Goal: Task Accomplishment & Management: Manage account settings

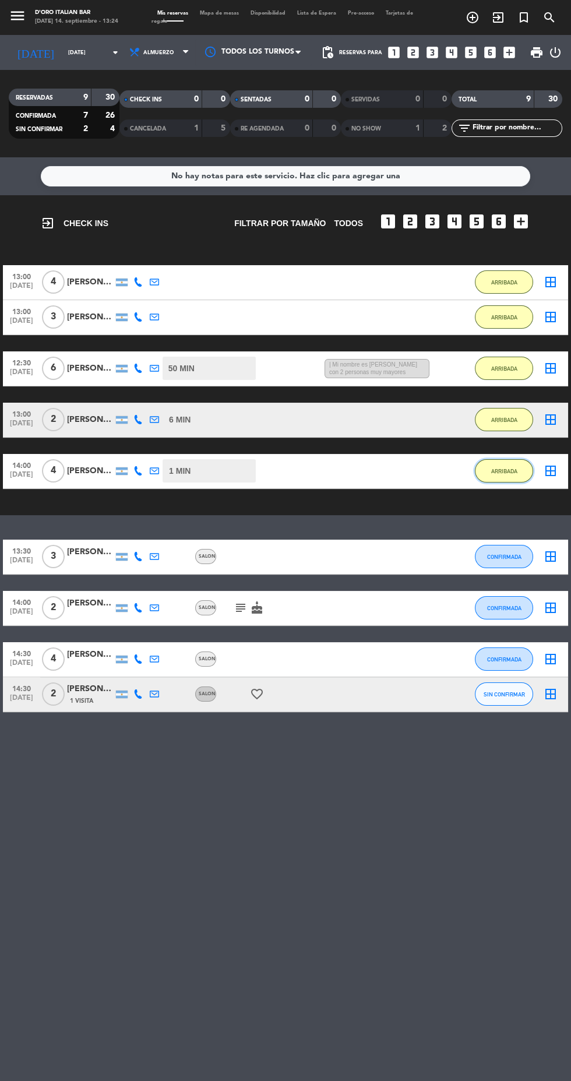
click at [511, 477] on button "ARRIBADA" at bounding box center [504, 470] width 58 height 23
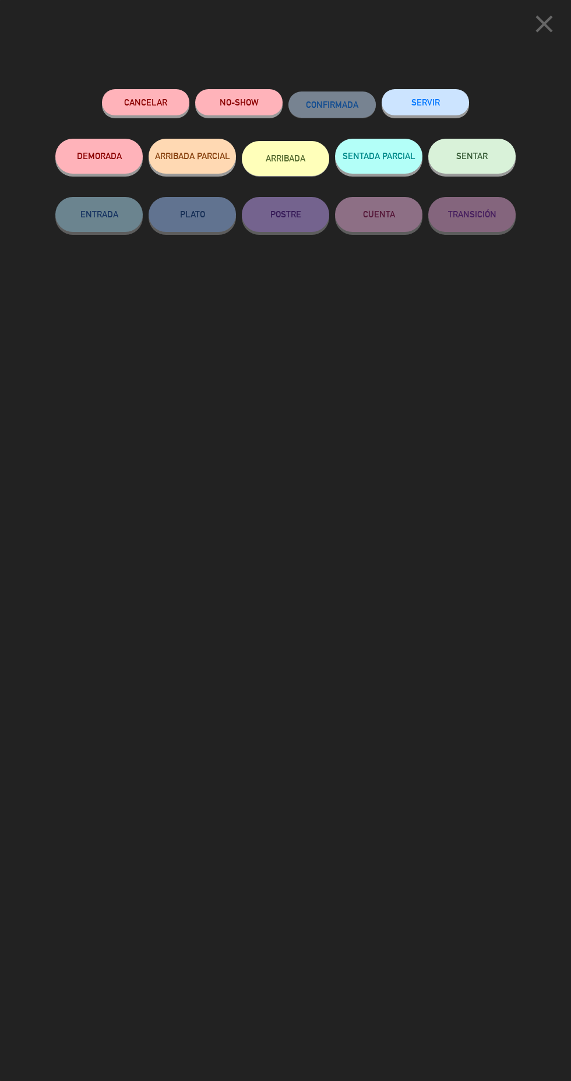
click at [104, 168] on button "DEMORADA" at bounding box center [98, 156] width 87 height 35
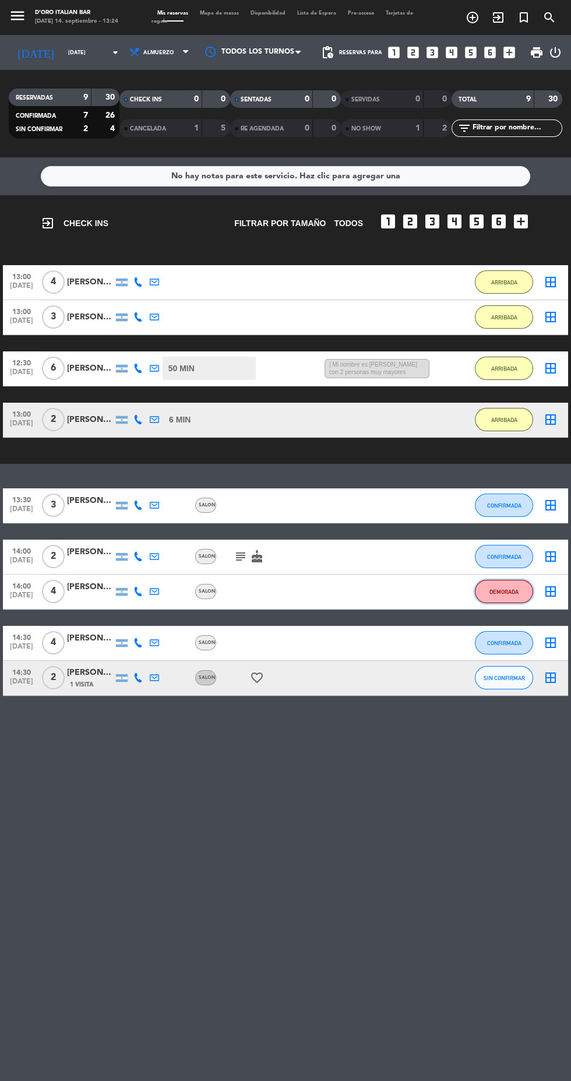
click at [517, 603] on button "DEMORADA" at bounding box center [504, 591] width 58 height 23
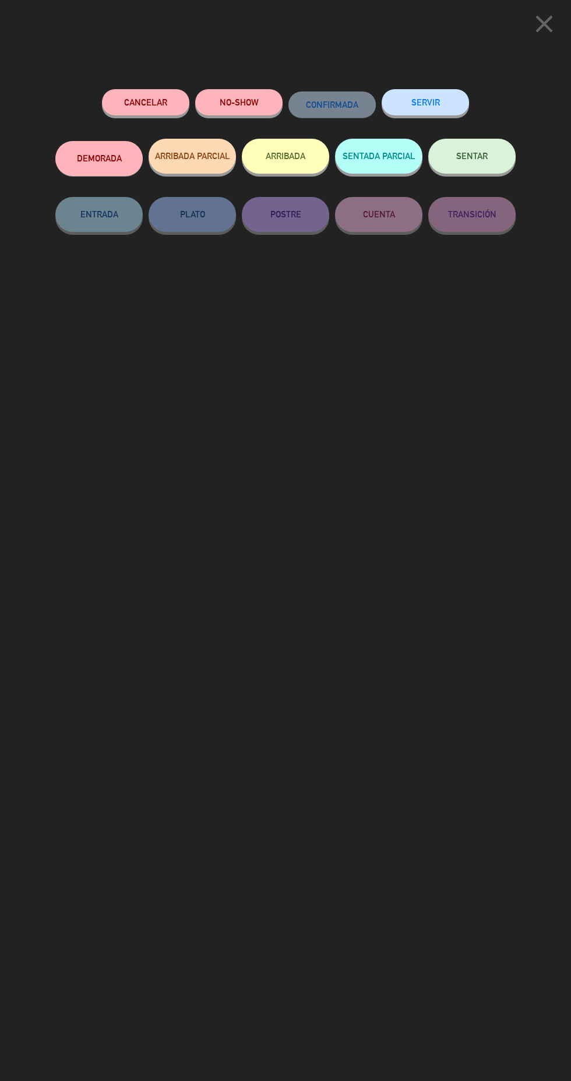
click at [198, 168] on button "ARRIBADA PARCIAL" at bounding box center [192, 156] width 87 height 35
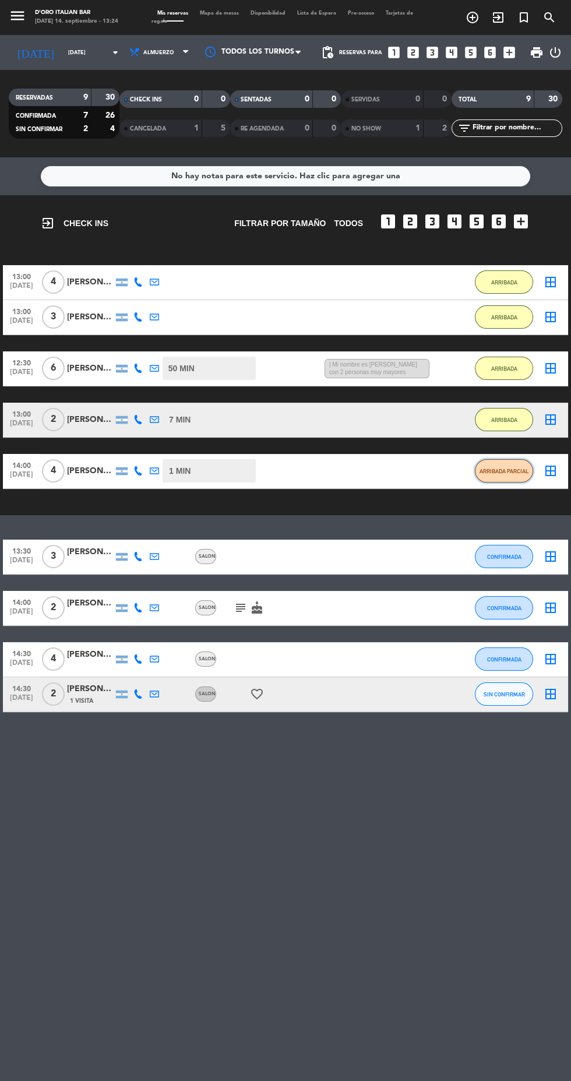
click at [512, 471] on span "ARRIBADA PARCIAL" at bounding box center [505, 471] width 50 height 6
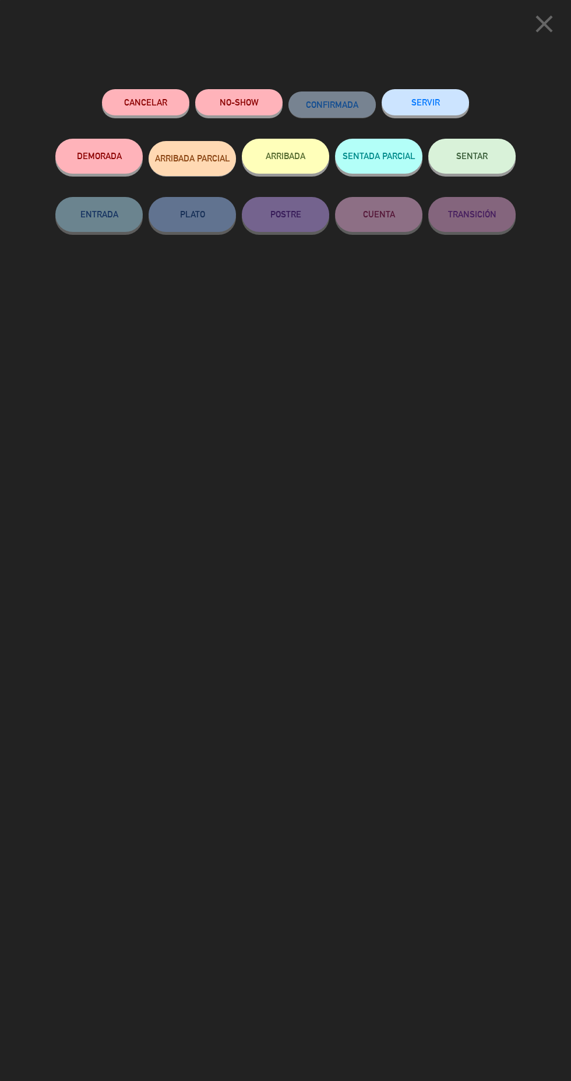
click at [118, 160] on button "DEMORADA" at bounding box center [98, 156] width 87 height 35
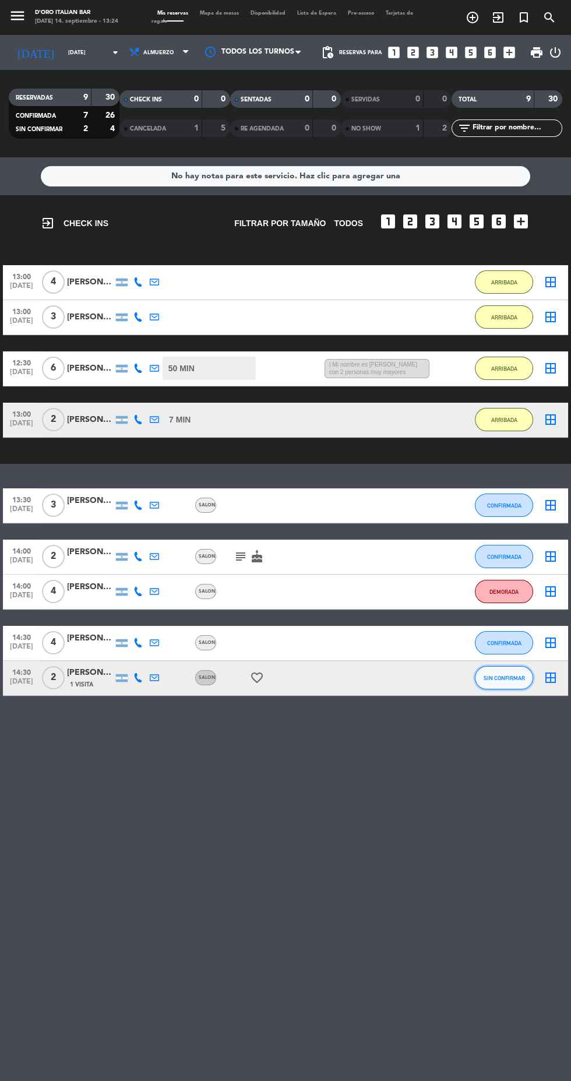
click at [520, 688] on button "SIN CONFIRMAR" at bounding box center [504, 677] width 58 height 23
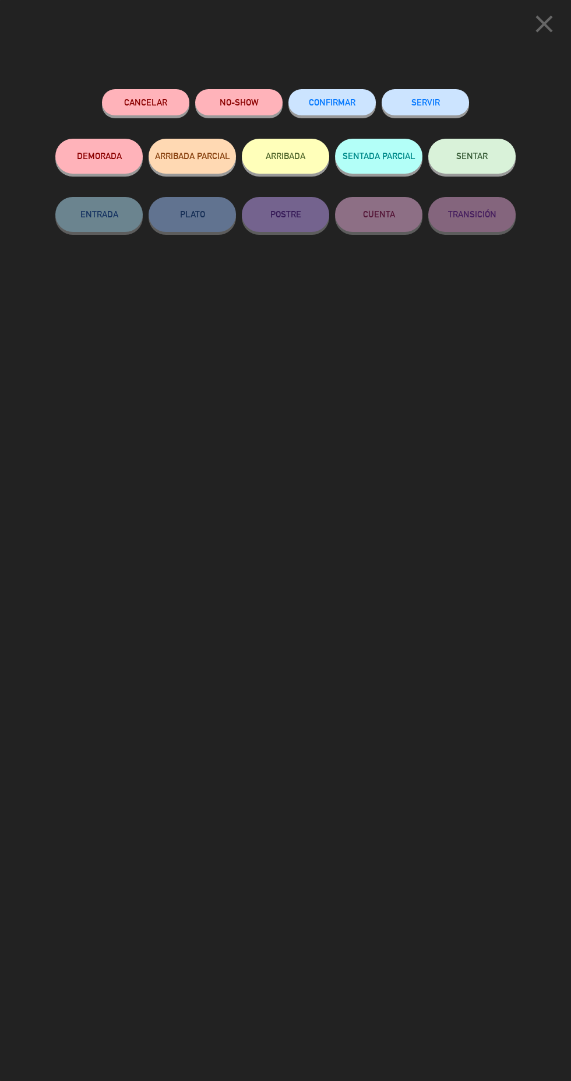
click at [346, 107] on button "CONFIRMAR" at bounding box center [331, 102] width 87 height 26
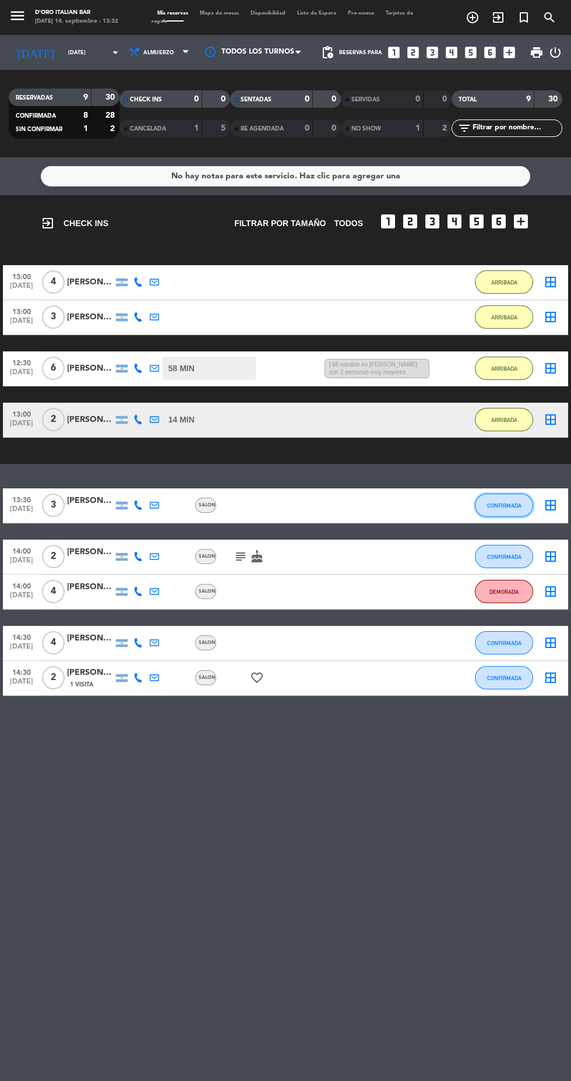
click at [512, 512] on button "CONFIRMADA" at bounding box center [504, 505] width 58 height 23
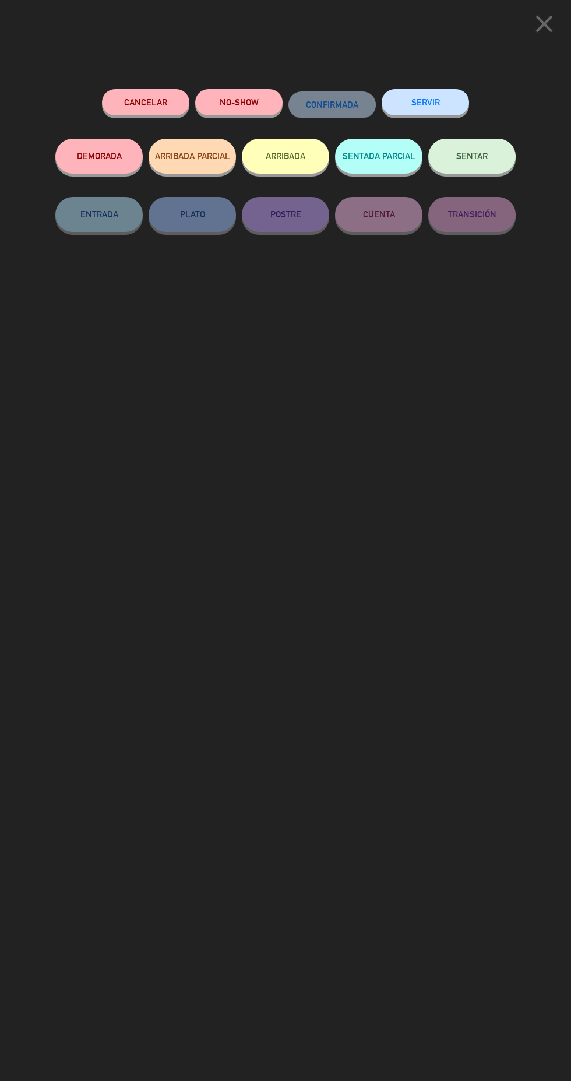
click at [285, 166] on button "ARRIBADA" at bounding box center [285, 156] width 87 height 35
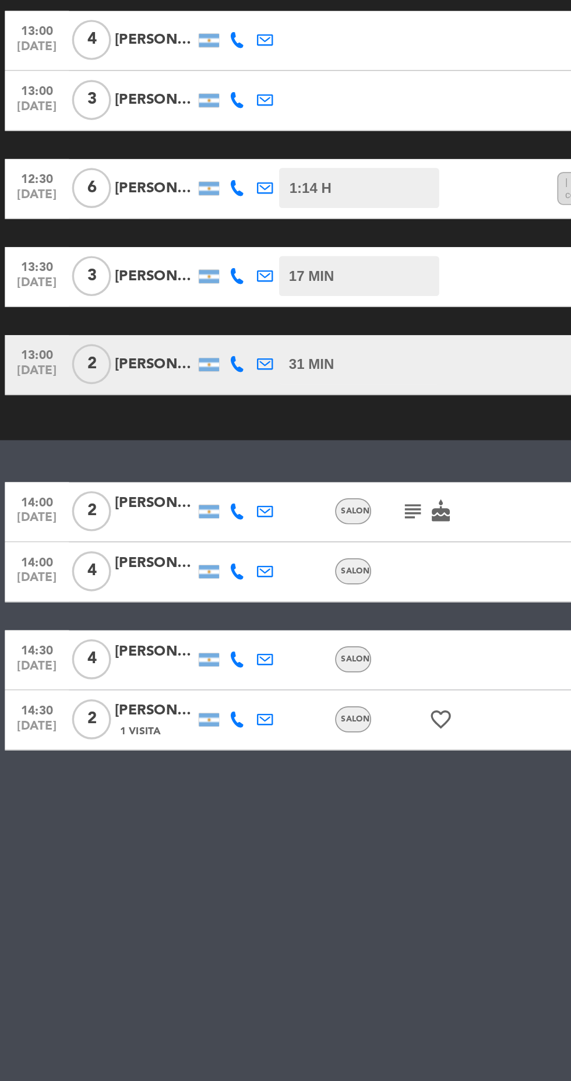
click at [241, 557] on icon "subject" at bounding box center [241, 557] width 14 height 14
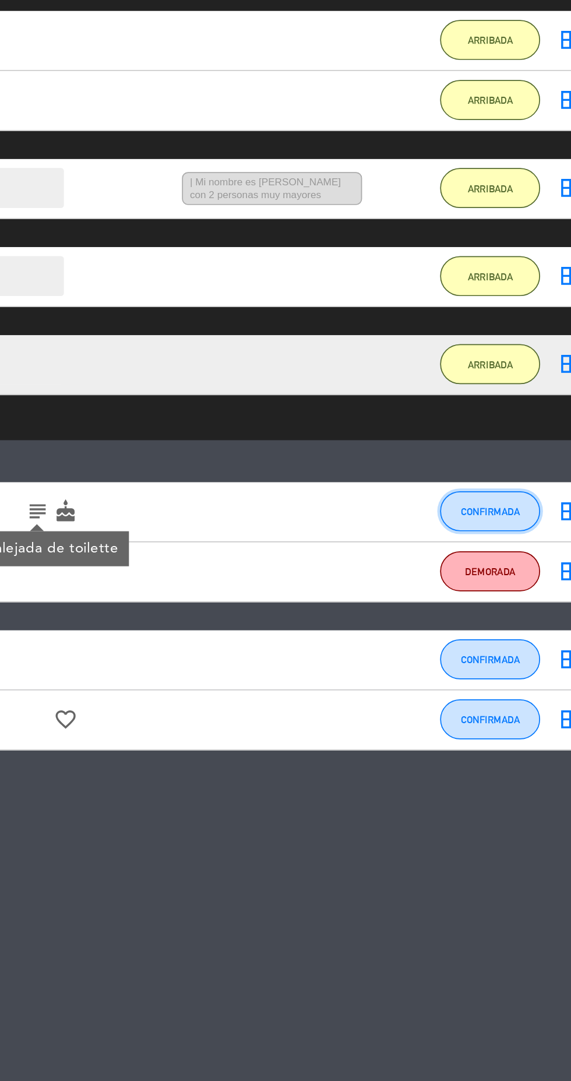
click at [507, 556] on span "CONFIRMADA" at bounding box center [504, 557] width 34 height 6
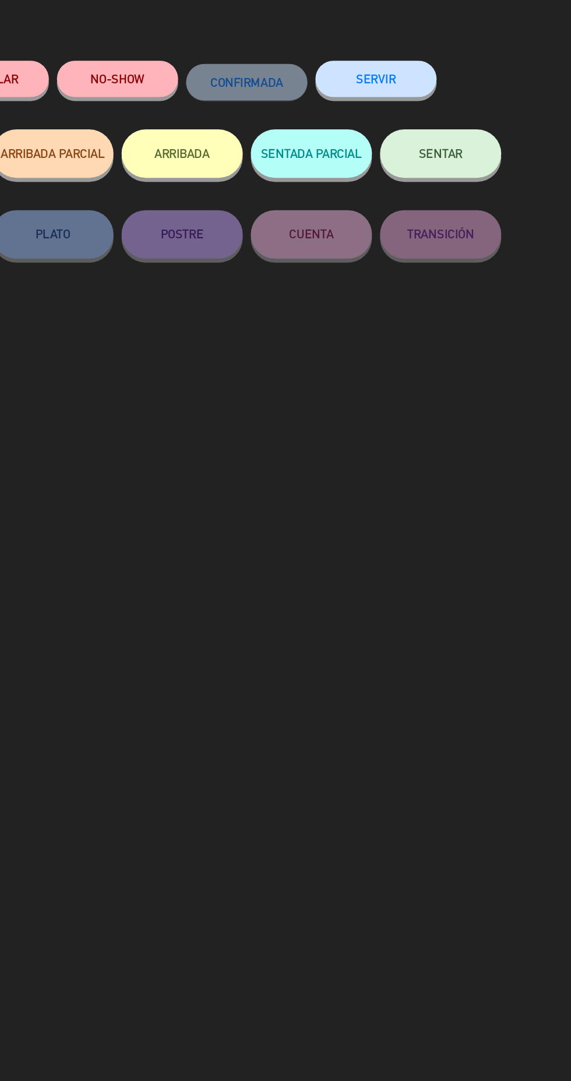
click at [262, 153] on button "ARRIBADA" at bounding box center [285, 156] width 87 height 35
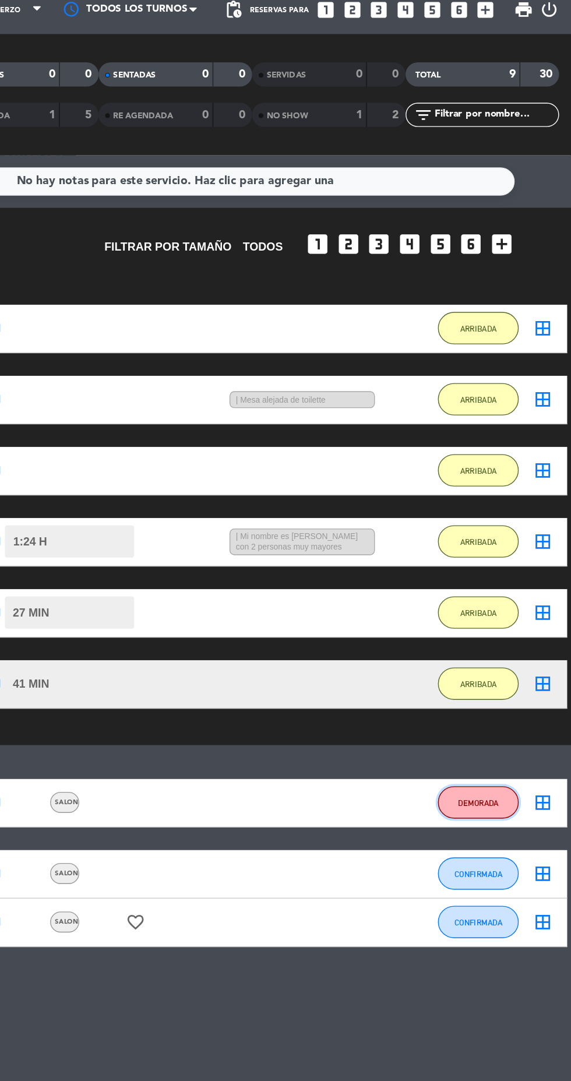
click at [513, 626] on span "DEMORADA" at bounding box center [504, 624] width 29 height 6
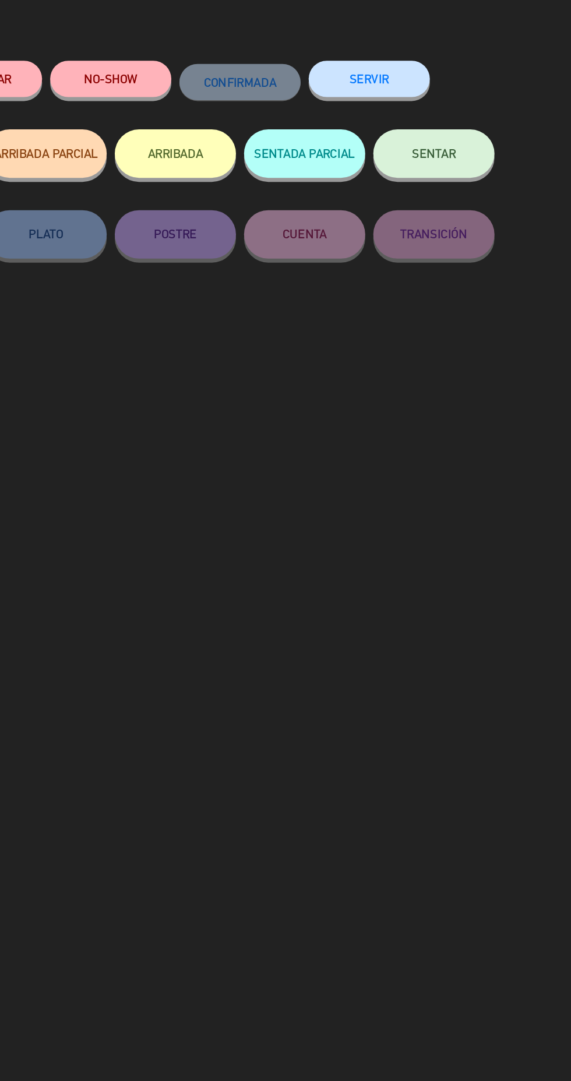
click at [303, 160] on button "ARRIBADA" at bounding box center [285, 156] width 87 height 35
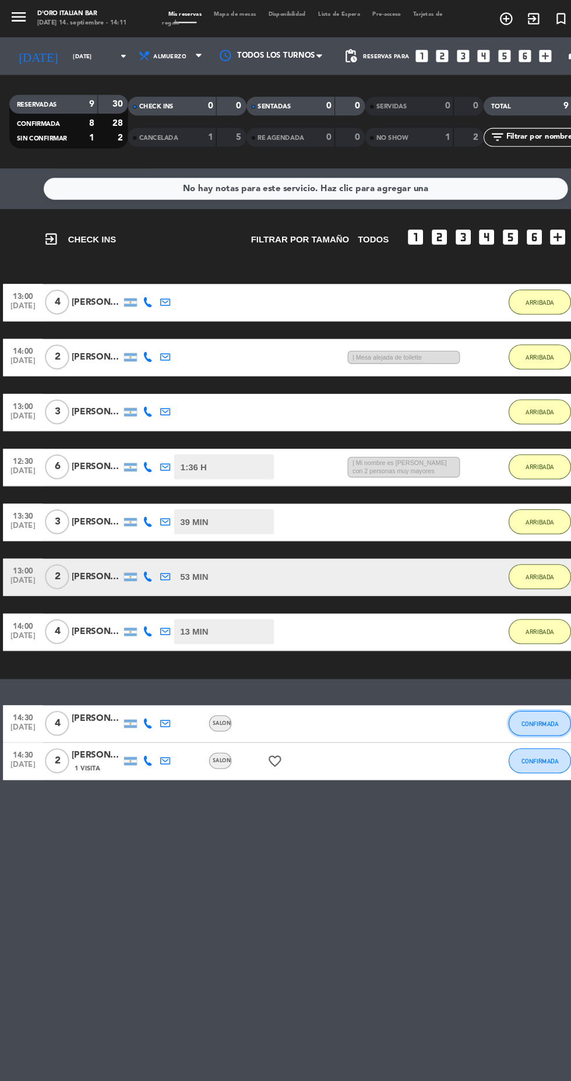
click at [502, 675] on span "CONFIRMADA" at bounding box center [504, 676] width 34 height 6
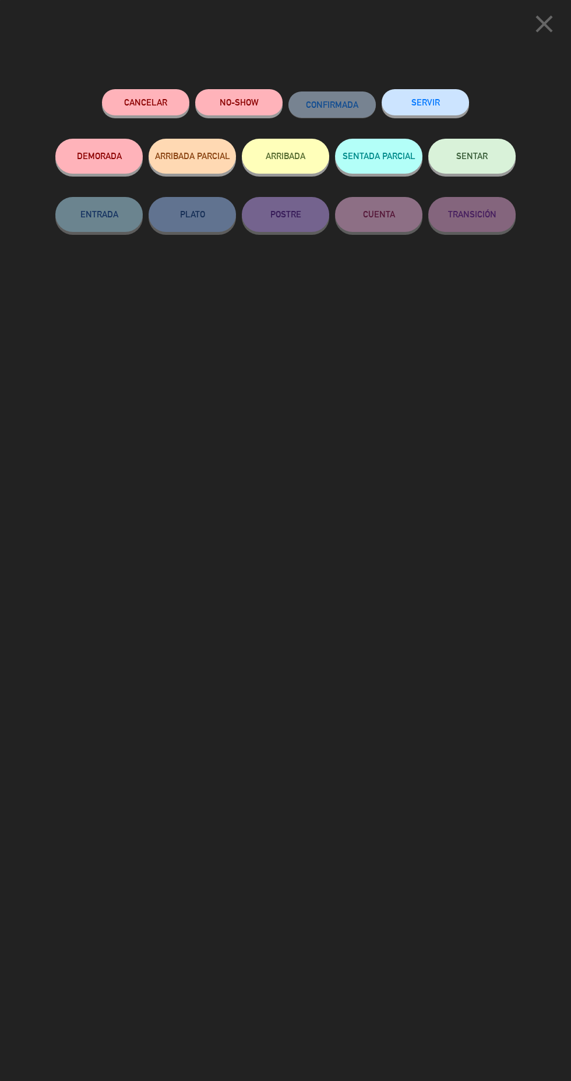
scroll to position [21, 0]
click at [546, 29] on icon "close" at bounding box center [544, 23] width 29 height 29
click at [292, 167] on button "ARRIBADA" at bounding box center [285, 156] width 87 height 35
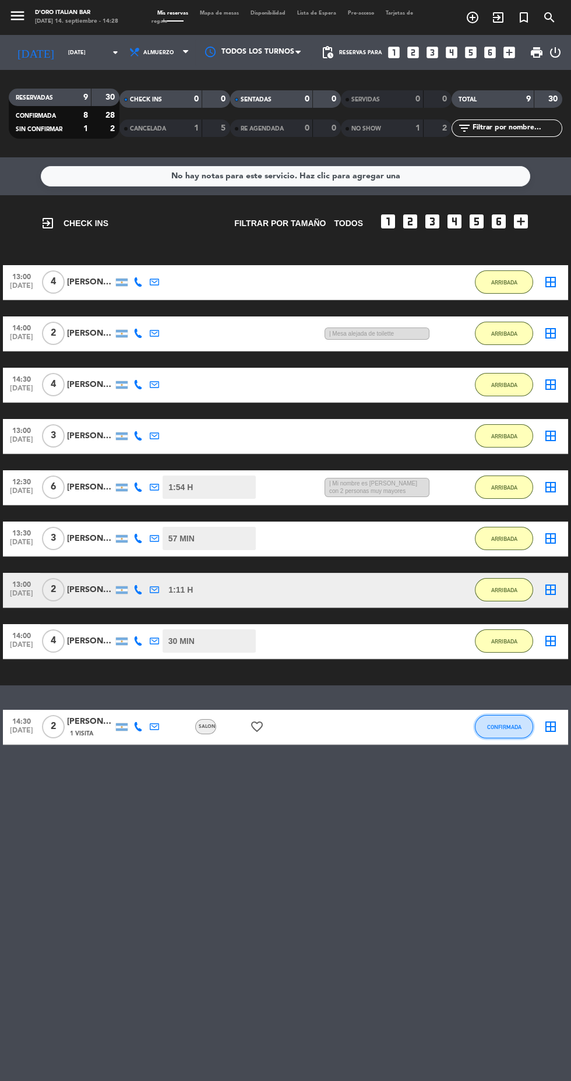
click at [521, 715] on button "CONFIRMADA" at bounding box center [504, 726] width 58 height 23
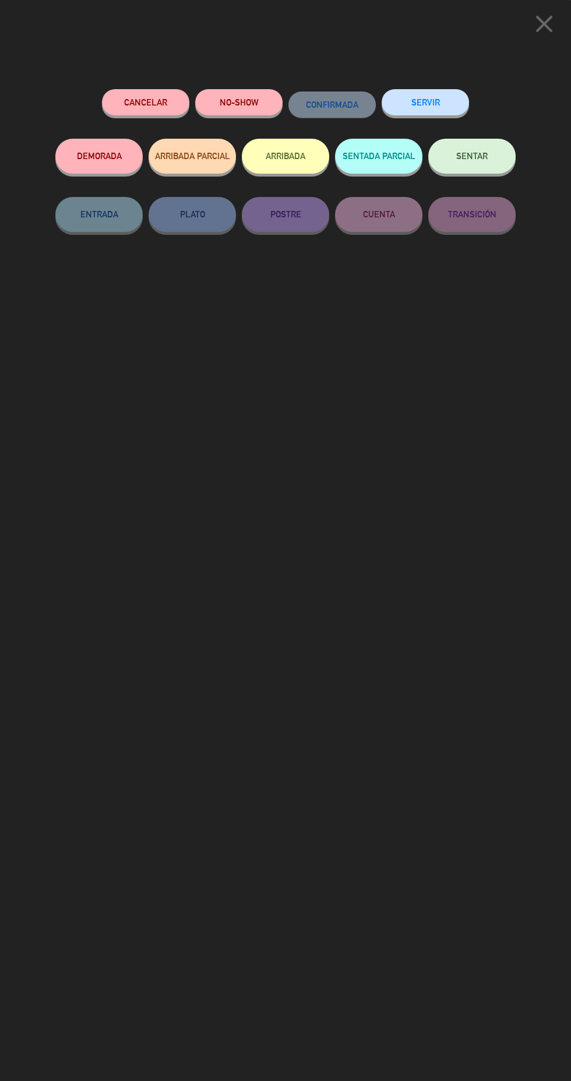
click at [275, 166] on button "ARRIBADA" at bounding box center [285, 156] width 87 height 35
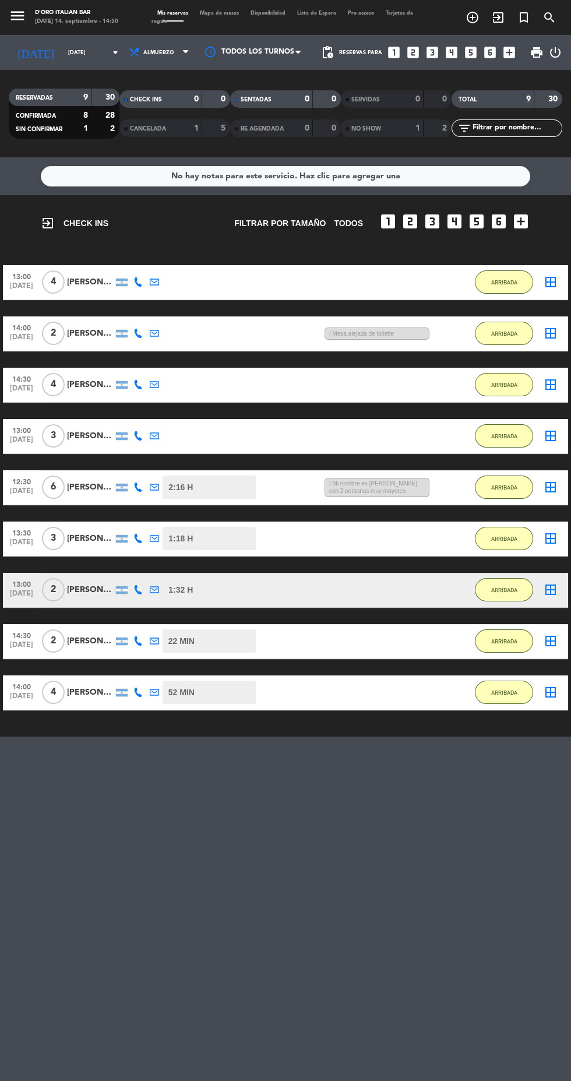
scroll to position [0, 0]
